Goal: Task Accomplishment & Management: Manage account settings

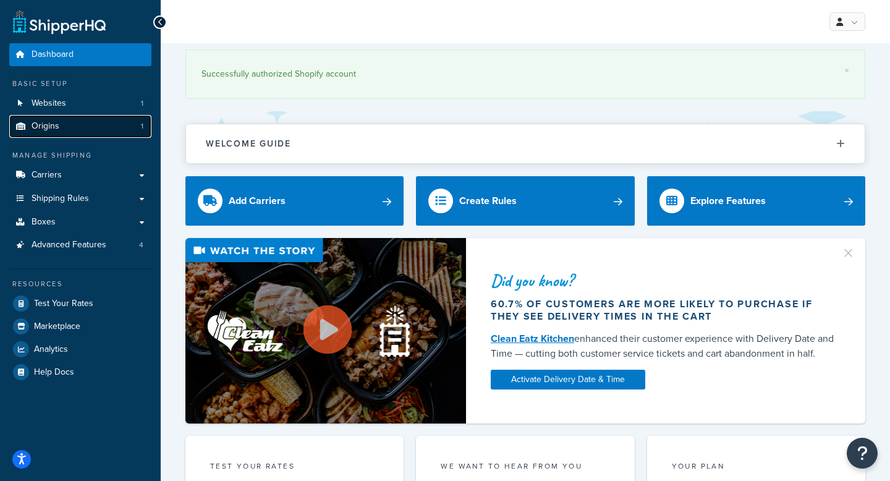
click at [52, 127] on span "Origins" at bounding box center [46, 126] width 28 height 11
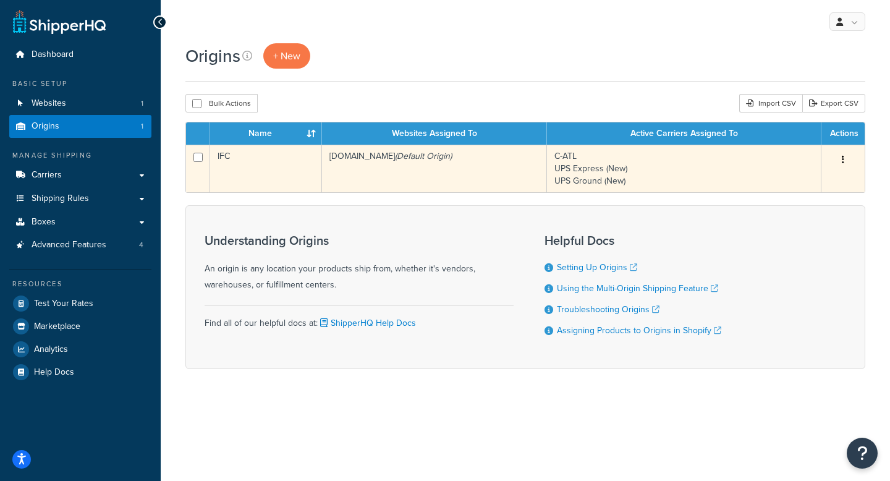
click at [274, 175] on td "IFC" at bounding box center [266, 169] width 112 height 48
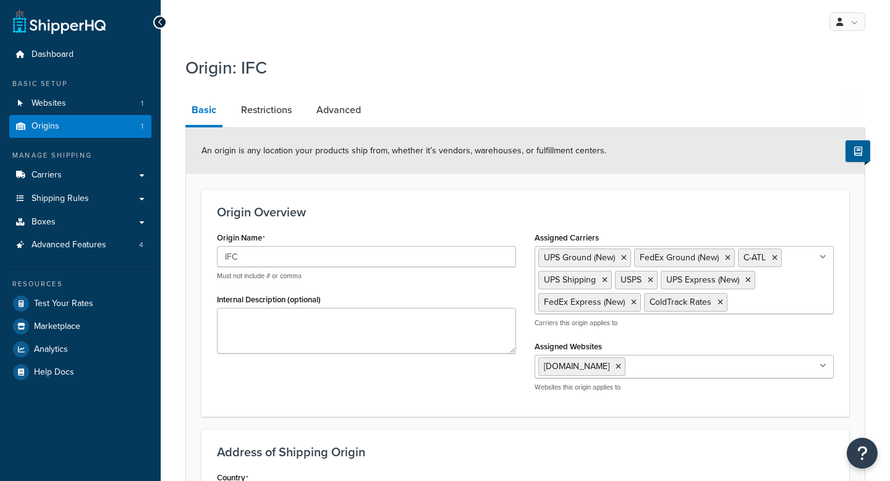
select select "10"
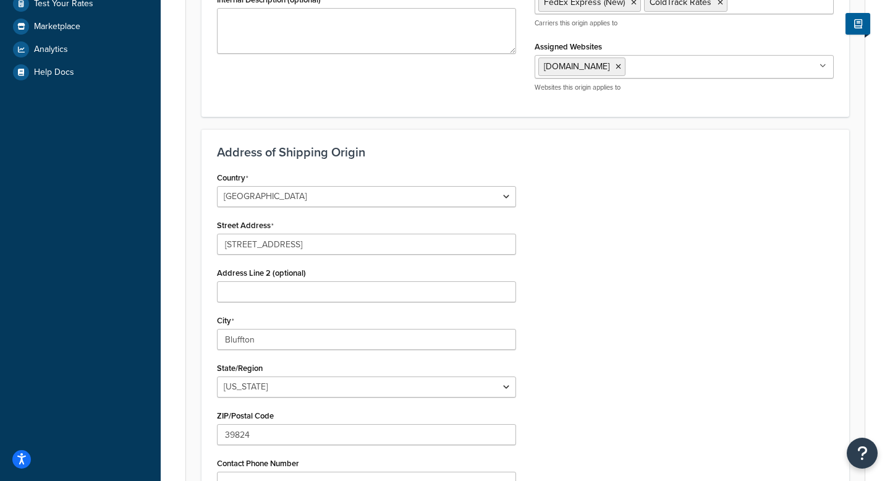
scroll to position [347, 0]
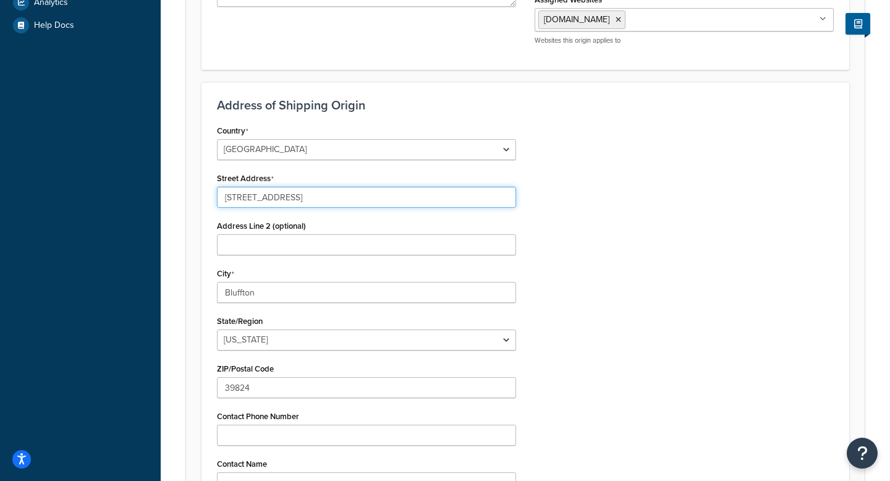
click at [303, 198] on input "22775 US Highway 27" at bounding box center [366, 197] width 299 height 21
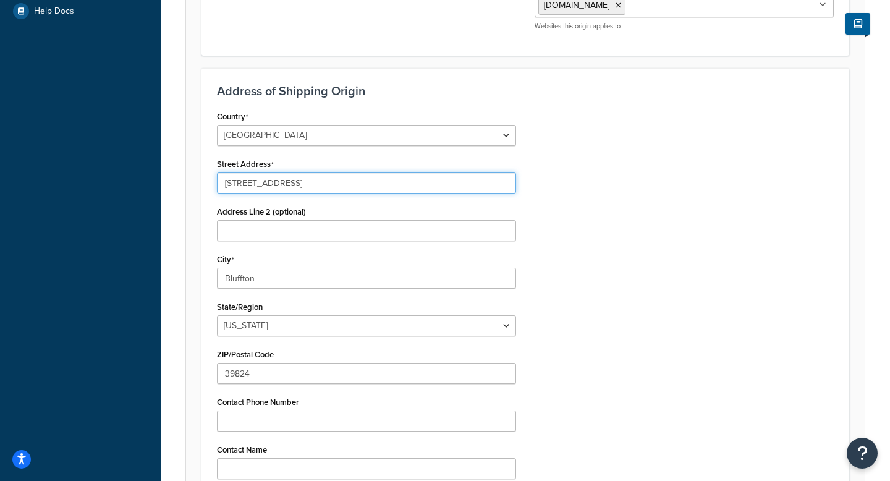
scroll to position [363, 0]
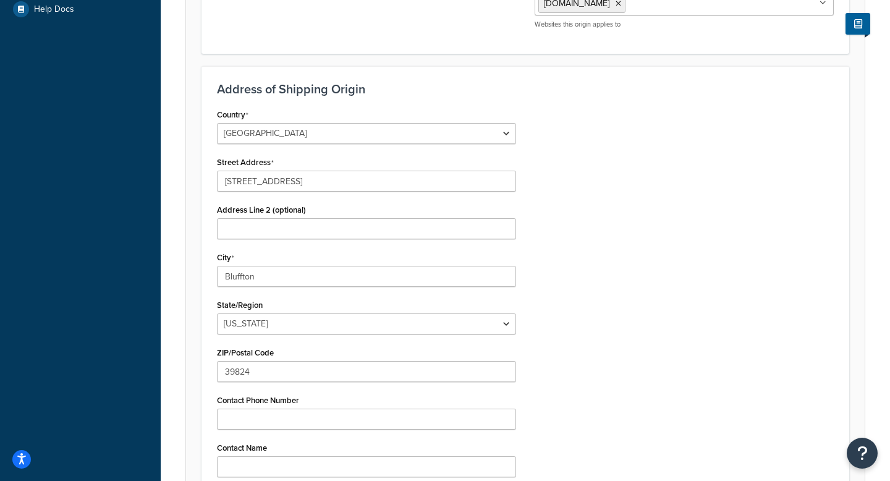
click at [424, 91] on h3 "Address of Shipping Origin" at bounding box center [525, 89] width 617 height 14
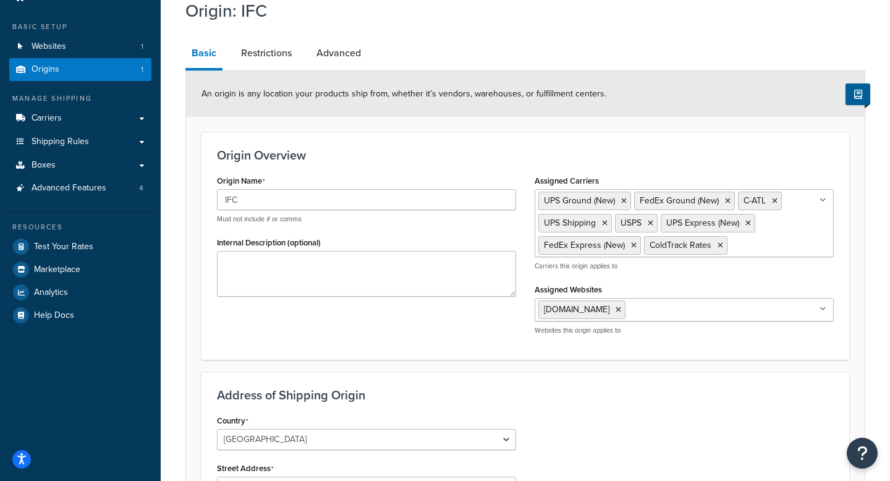
scroll to position [0, 0]
